Goal: Information Seeking & Learning: Learn about a topic

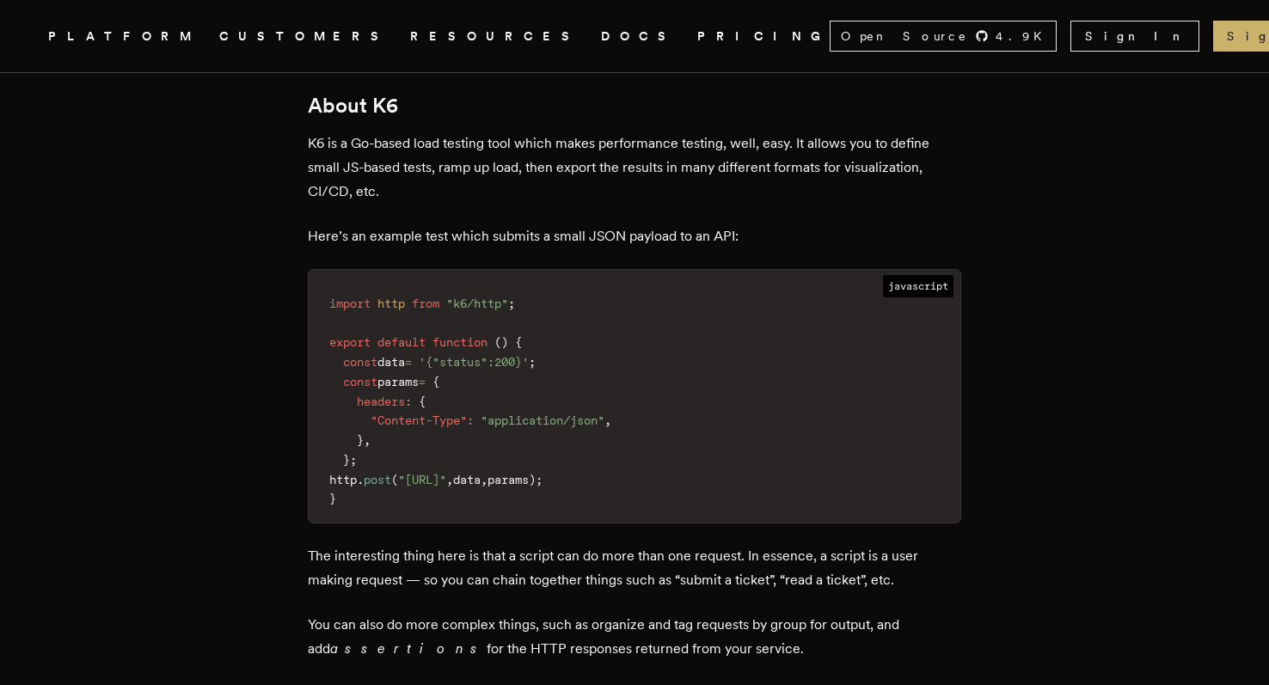
scroll to position [1319, 0]
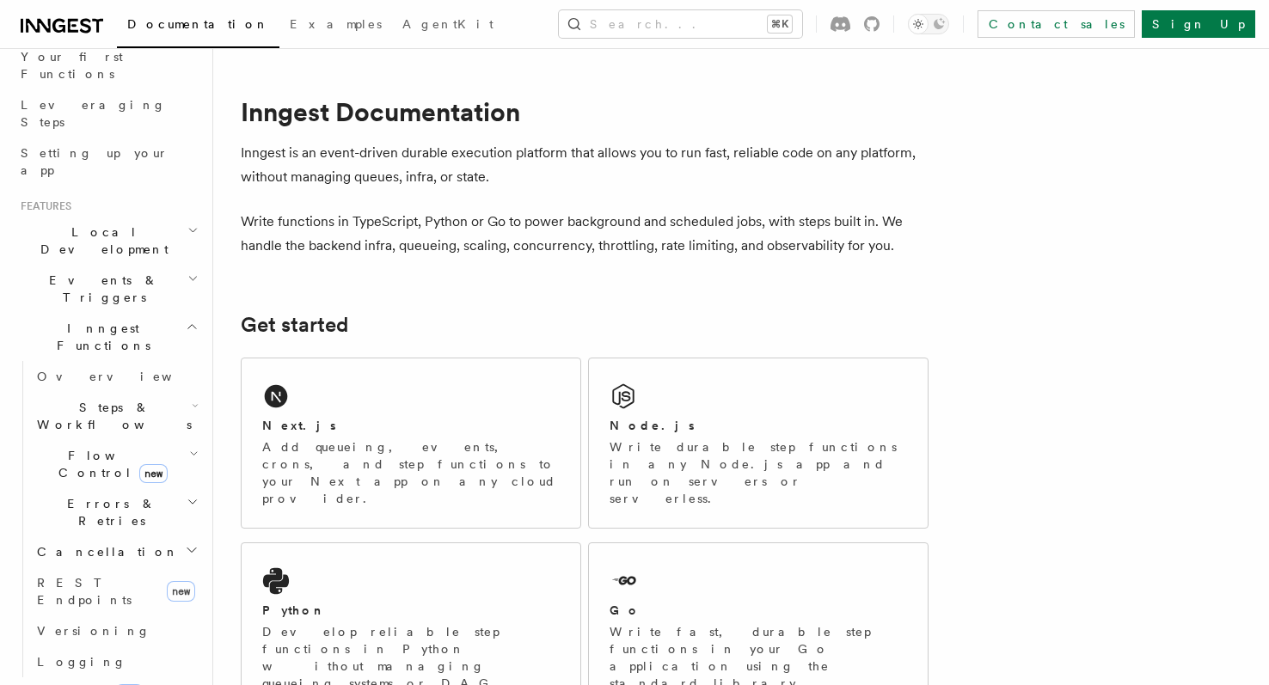
scroll to position [200, 0]
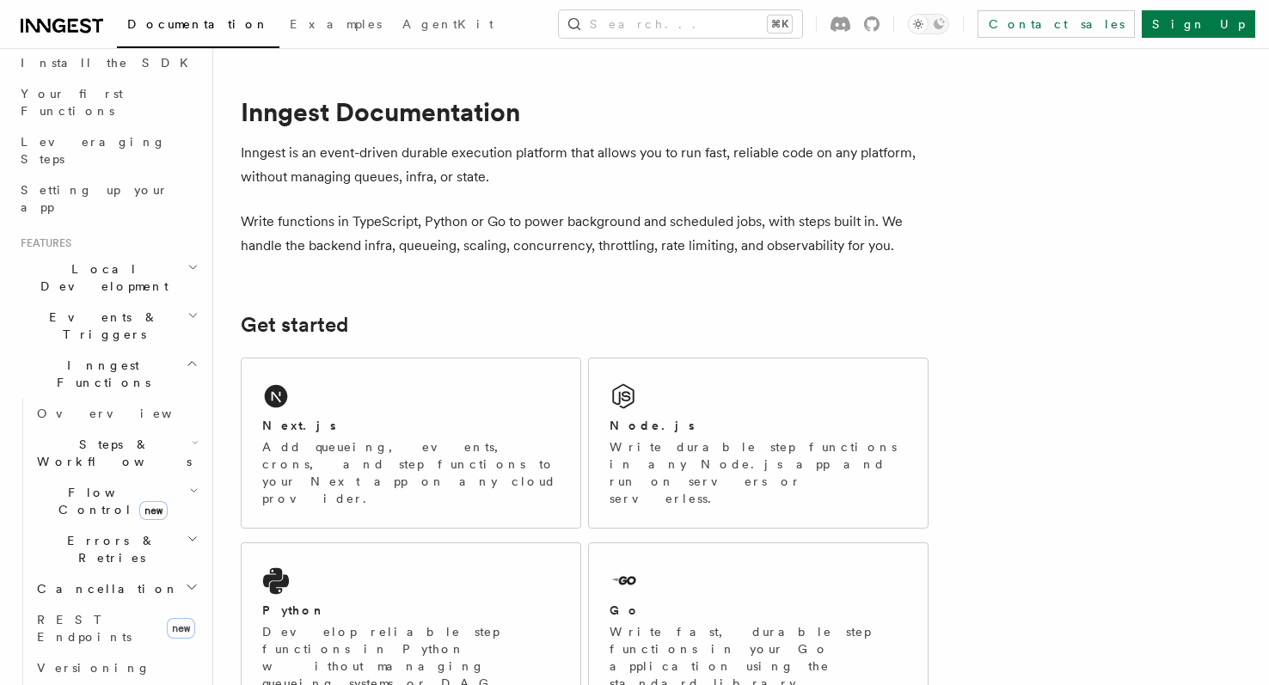
click at [98, 261] on span "Local Development" at bounding box center [101, 278] width 174 height 34
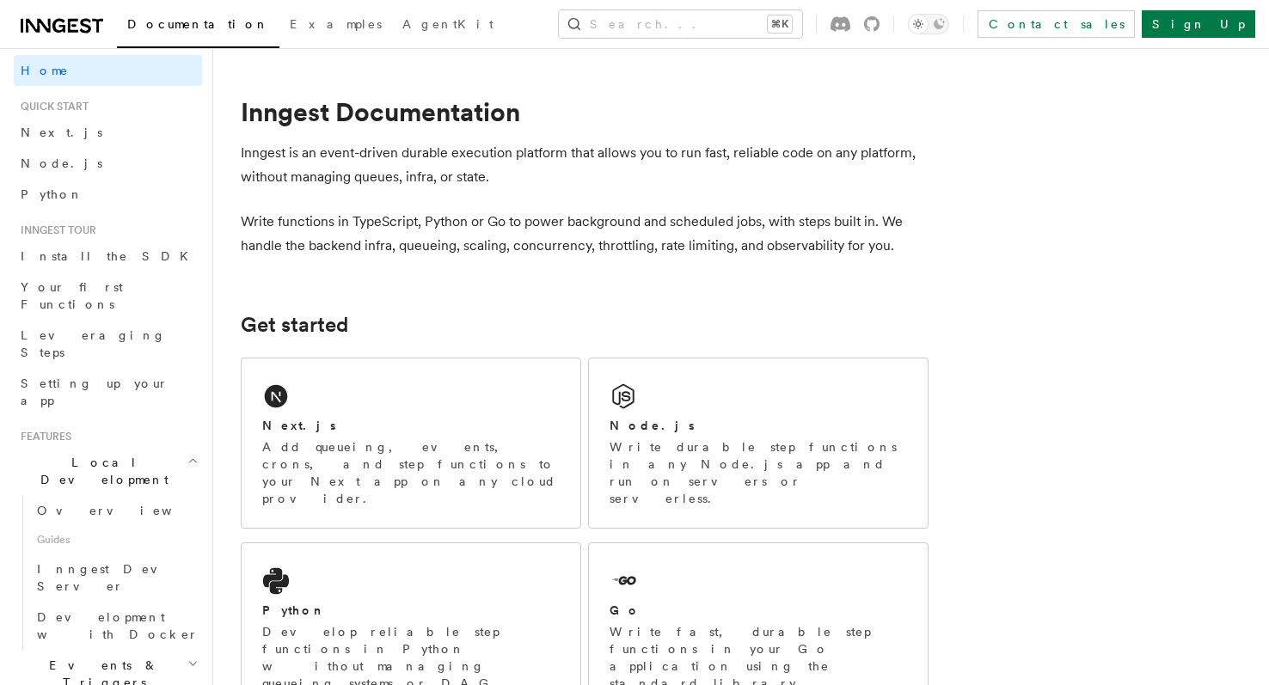
scroll to position [0, 0]
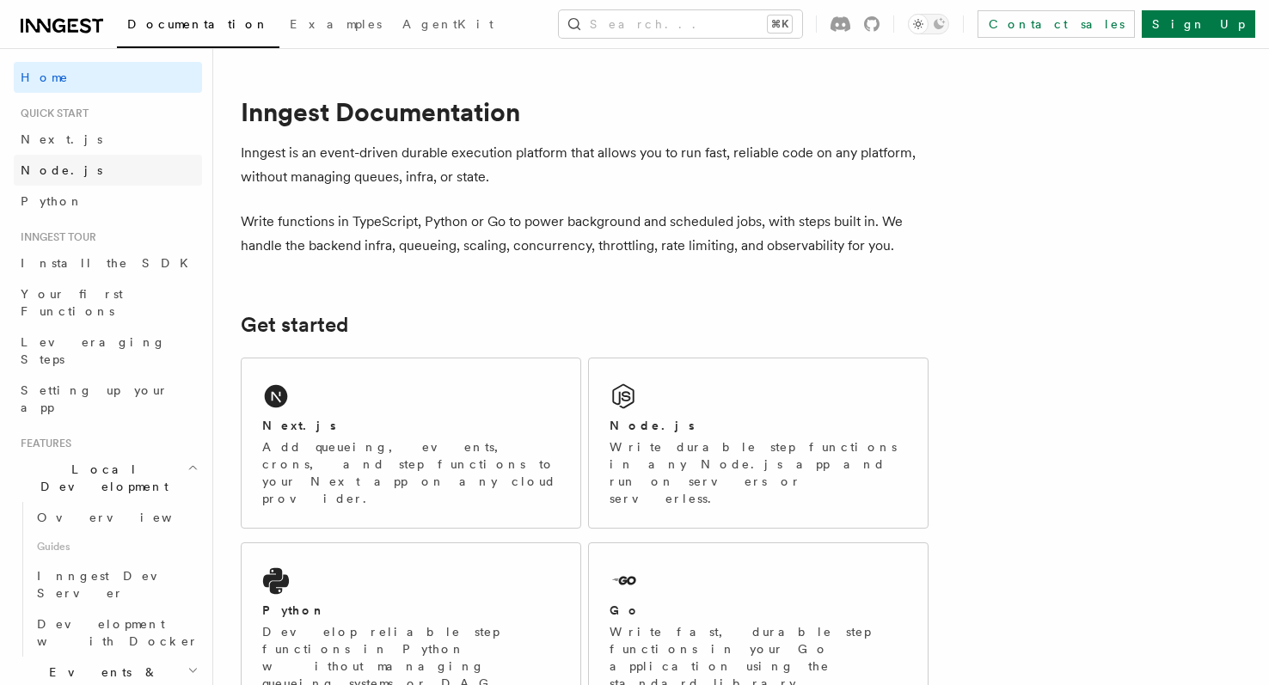
click at [58, 171] on span "Node.js" at bounding box center [62, 170] width 82 height 14
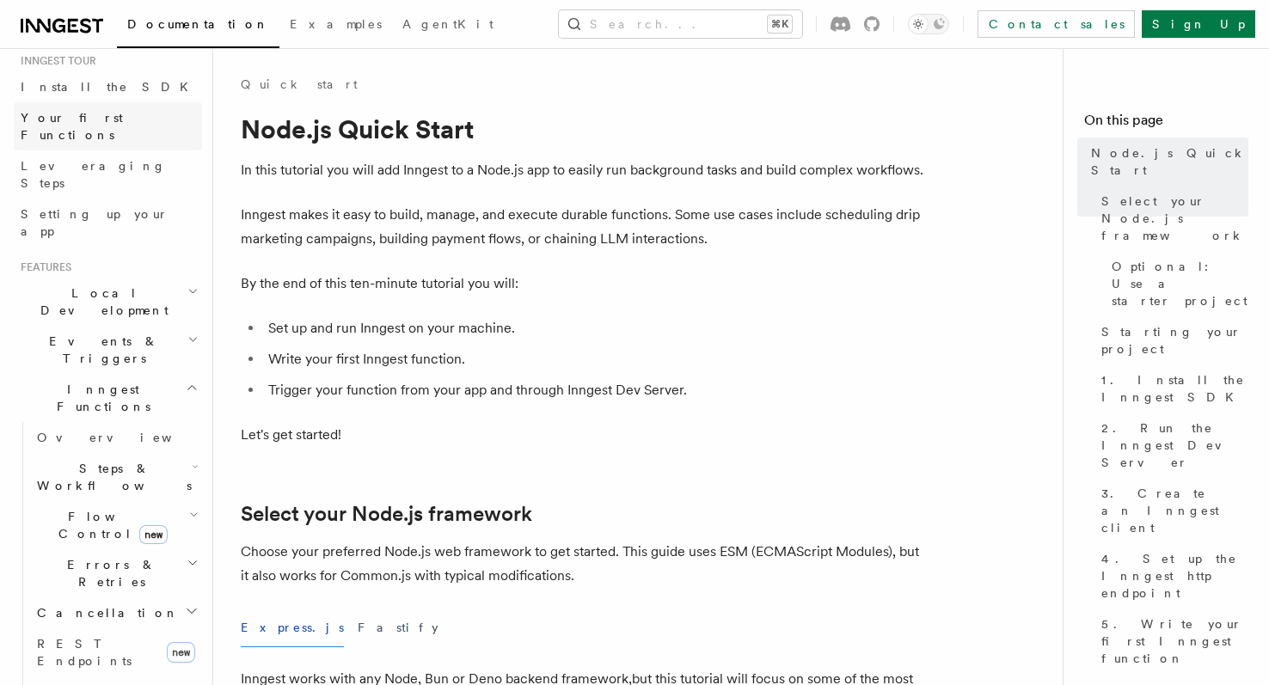
scroll to position [177, 0]
click at [163, 277] on h2 "Local Development" at bounding box center [108, 301] width 188 height 48
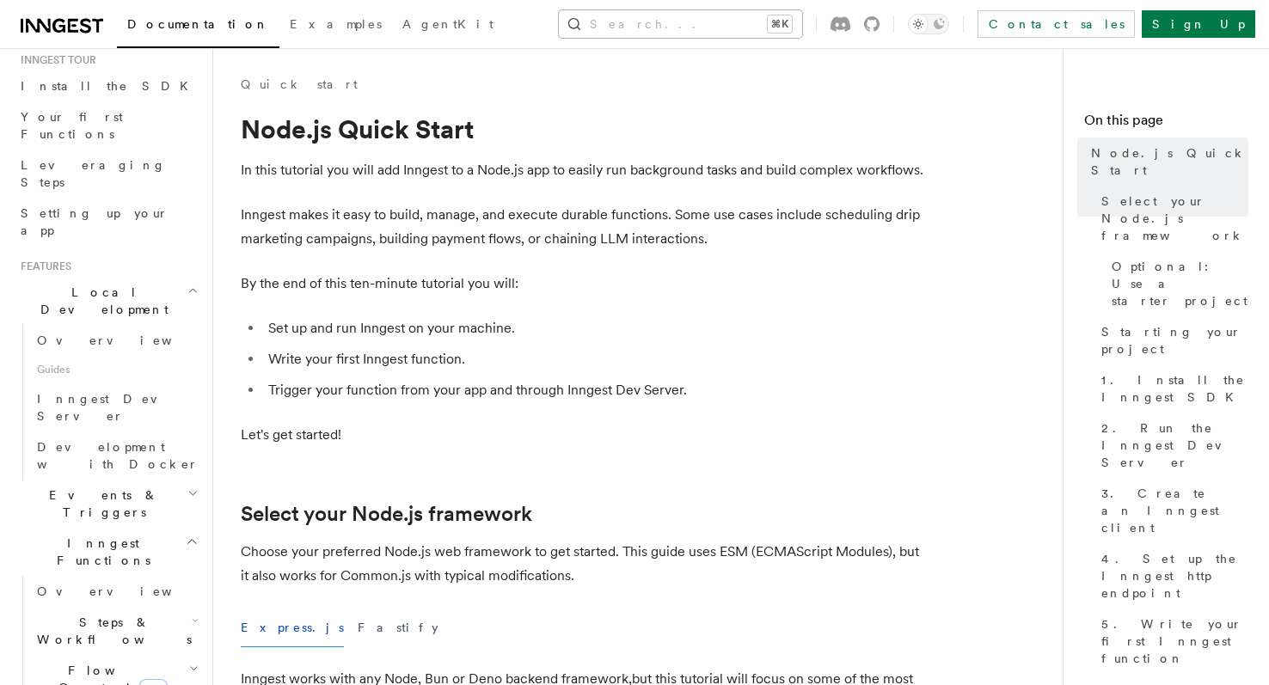
click at [645, 30] on button "Search... ⌘K" at bounding box center [680, 24] width 243 height 28
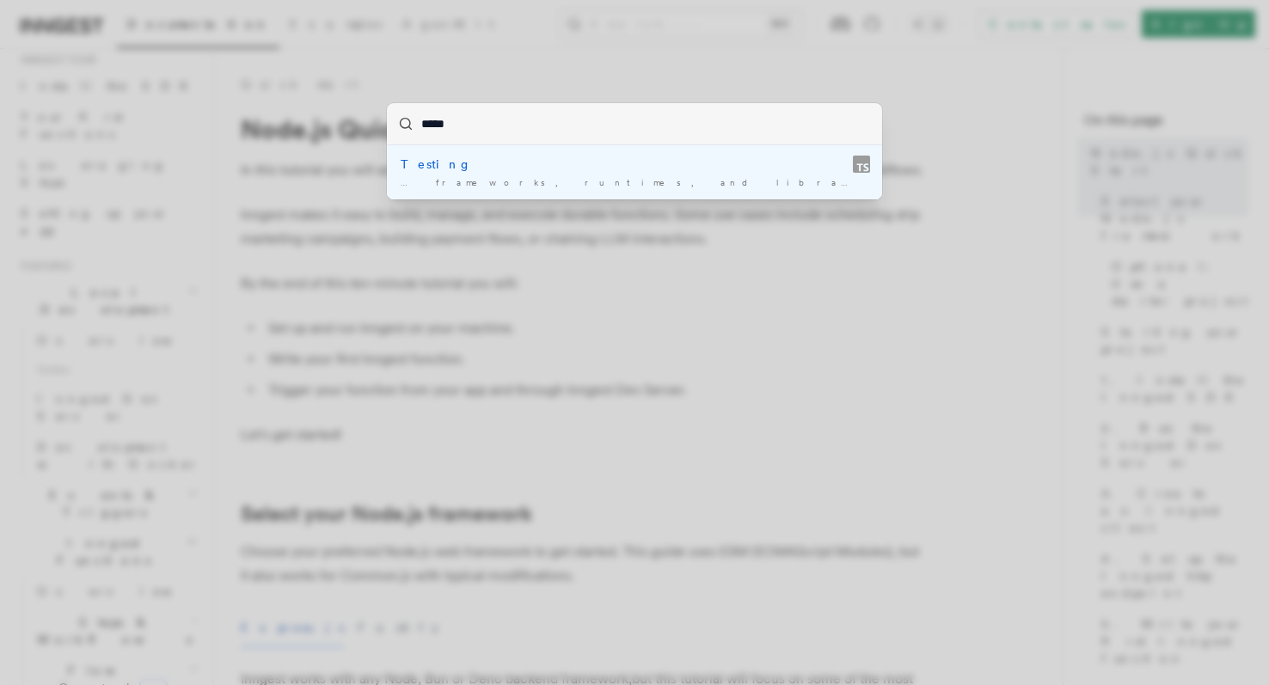
type input "******"
click at [431, 166] on div "Testing" at bounding box center [635, 164] width 468 height 17
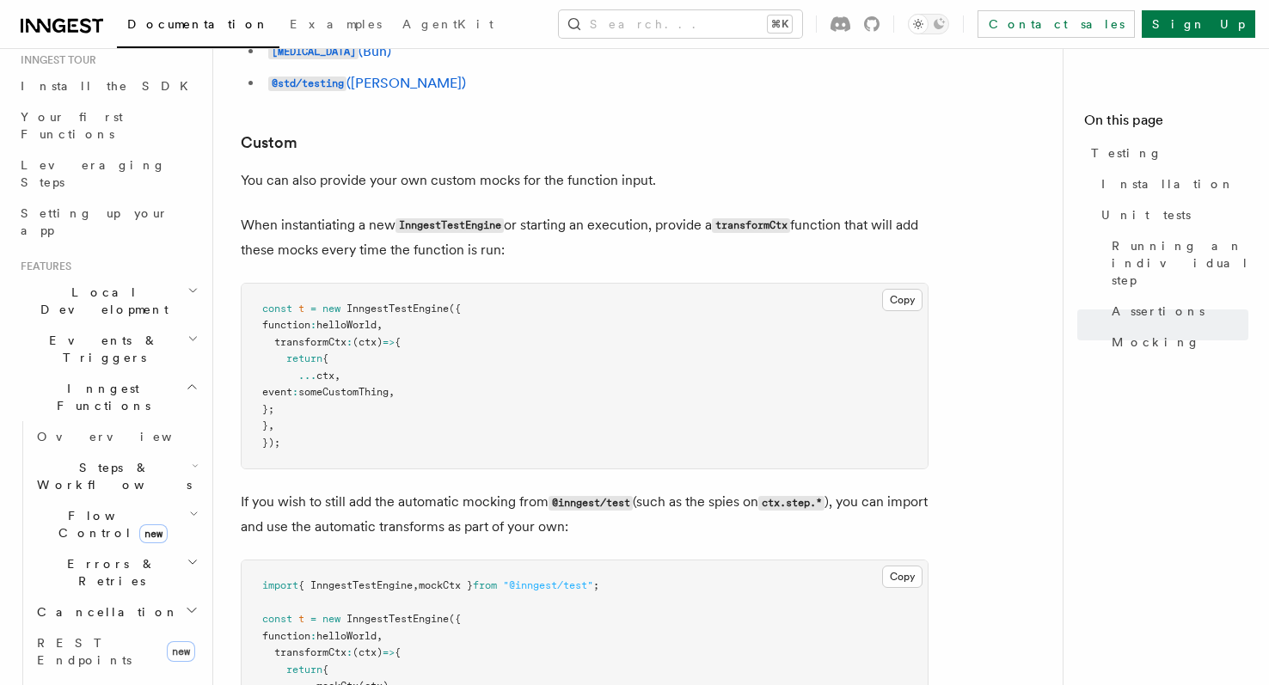
scroll to position [5595, 0]
